Goal: Task Accomplishment & Management: Complete application form

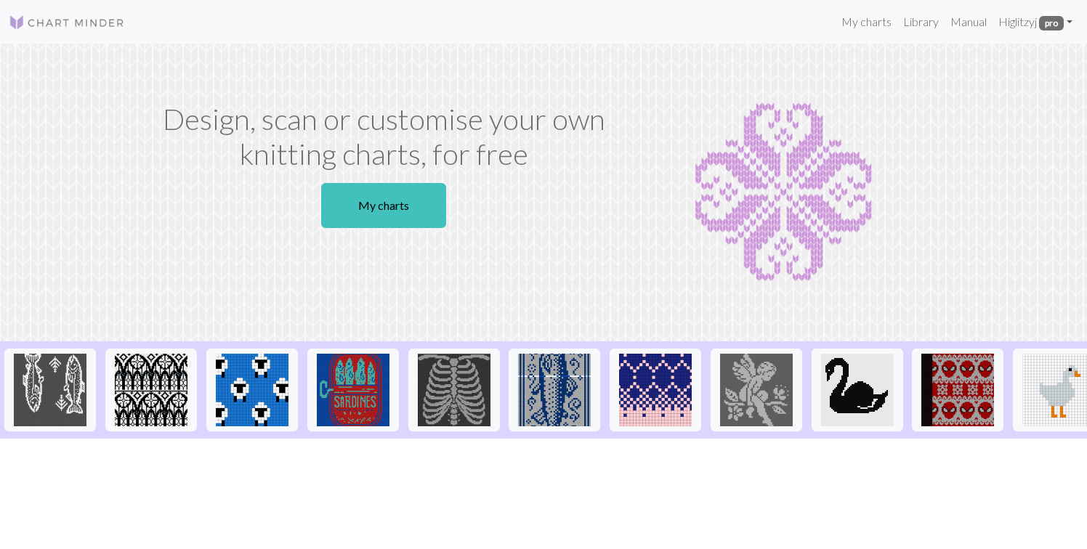
click at [99, 21] on img at bounding box center [67, 22] width 116 height 17
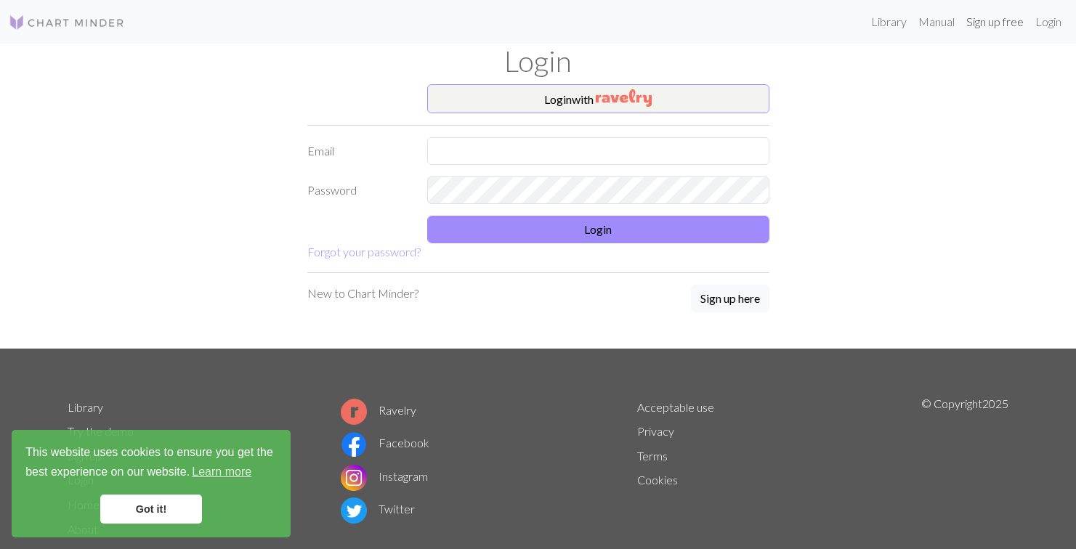
click at [1009, 28] on link "Sign up free" at bounding box center [994, 21] width 69 height 29
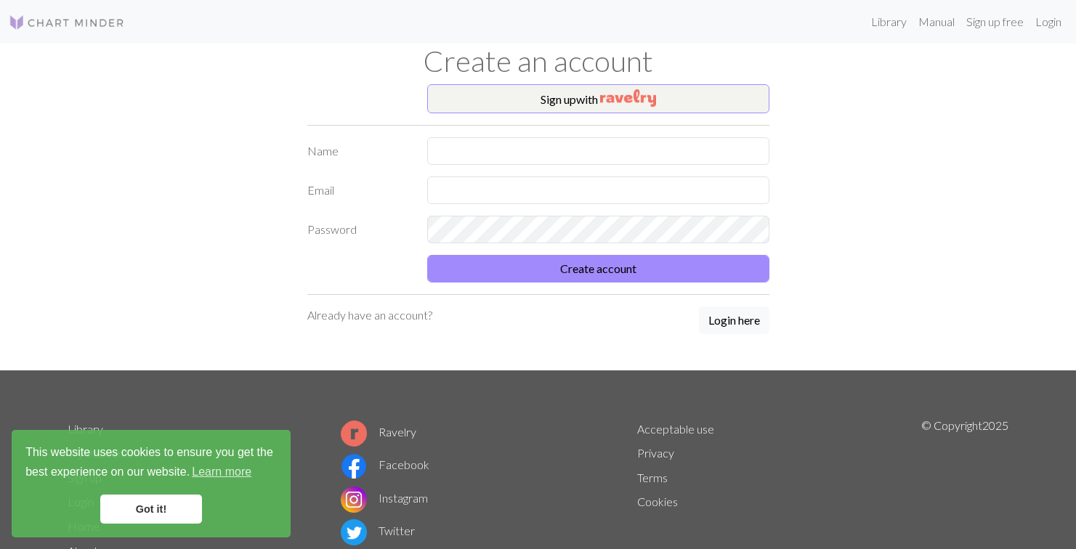
click at [102, 25] on img at bounding box center [67, 22] width 116 height 17
